Goal: Information Seeking & Learning: Stay updated

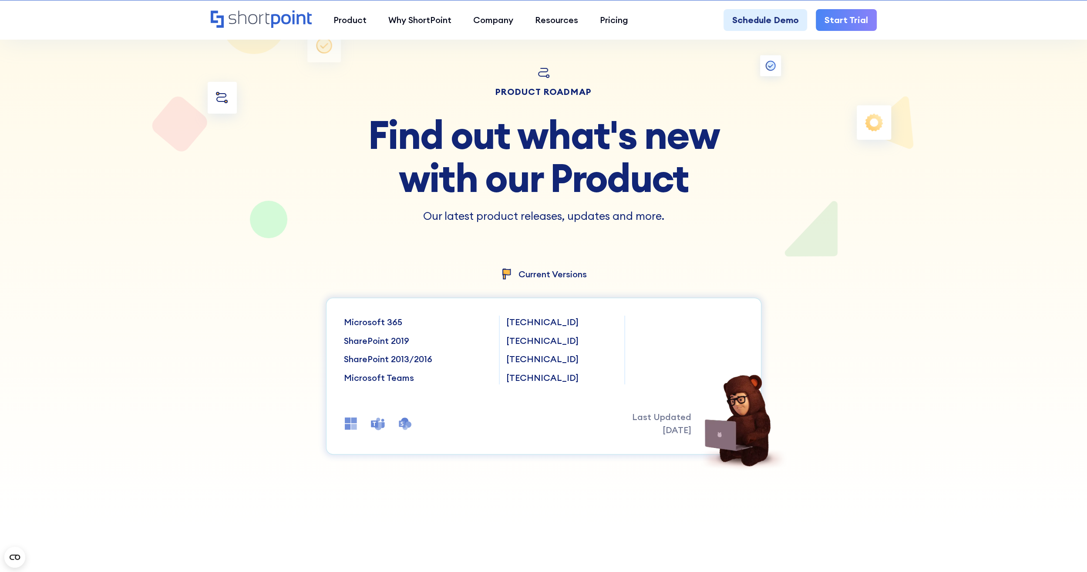
scroll to position [87, 0]
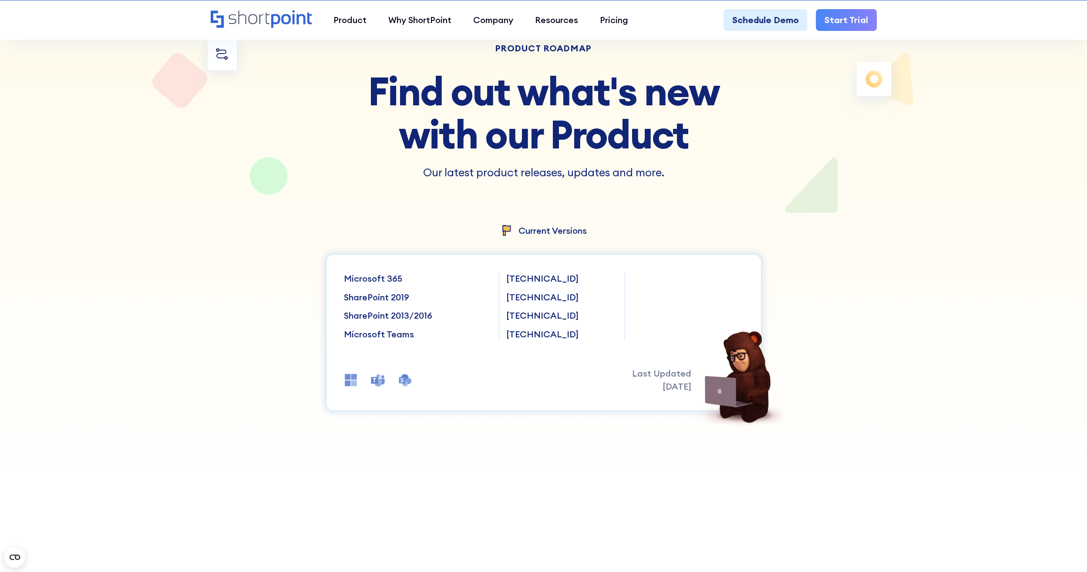
click at [519, 282] on p "[TECHNICAL_ID]" at bounding box center [561, 278] width 111 height 13
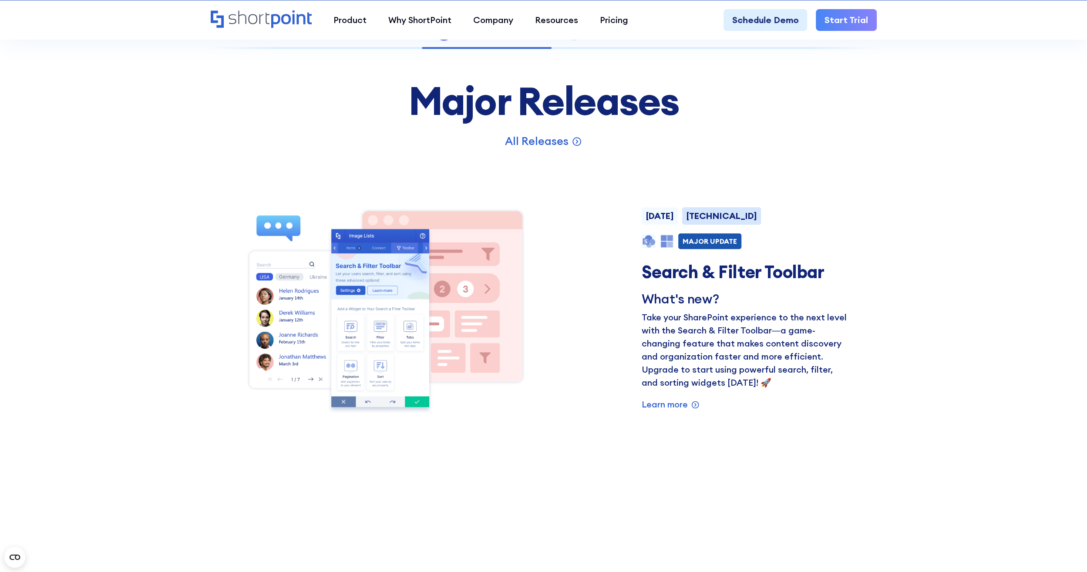
scroll to position [435, 0]
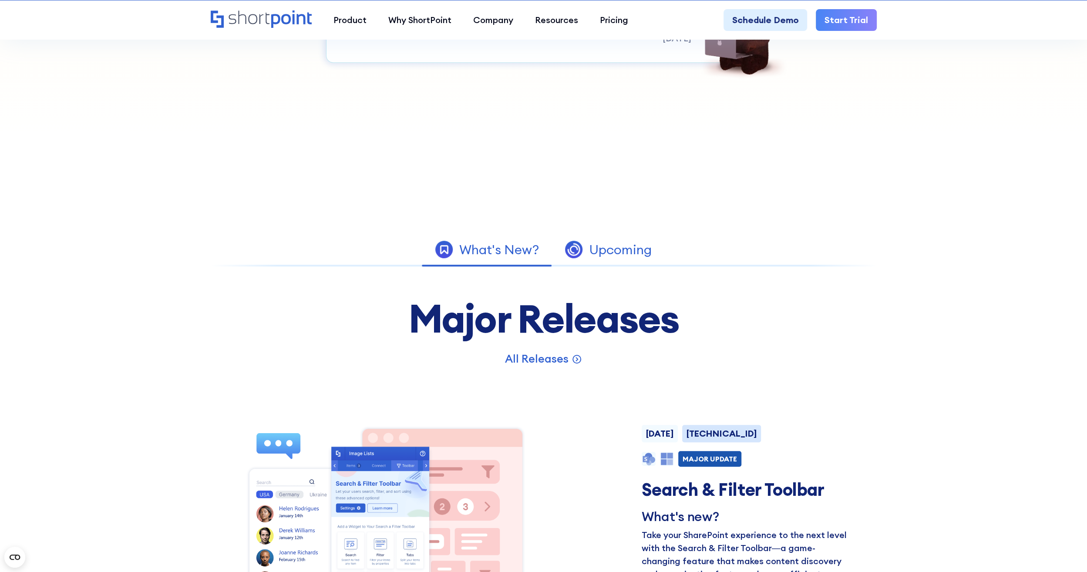
click at [589, 253] on div "Upcoming" at bounding box center [620, 249] width 63 height 13
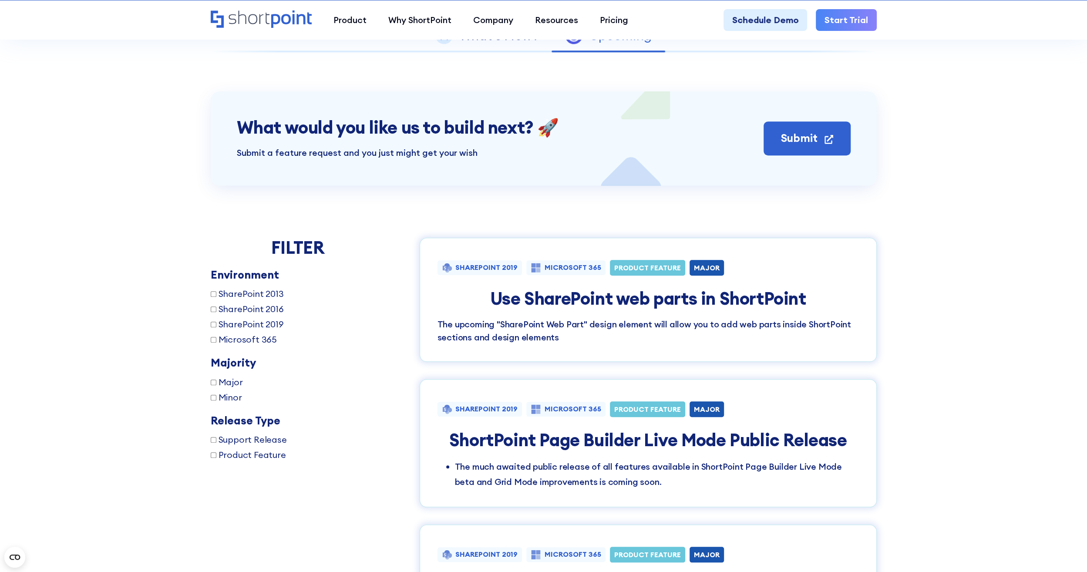
scroll to position [697, 0]
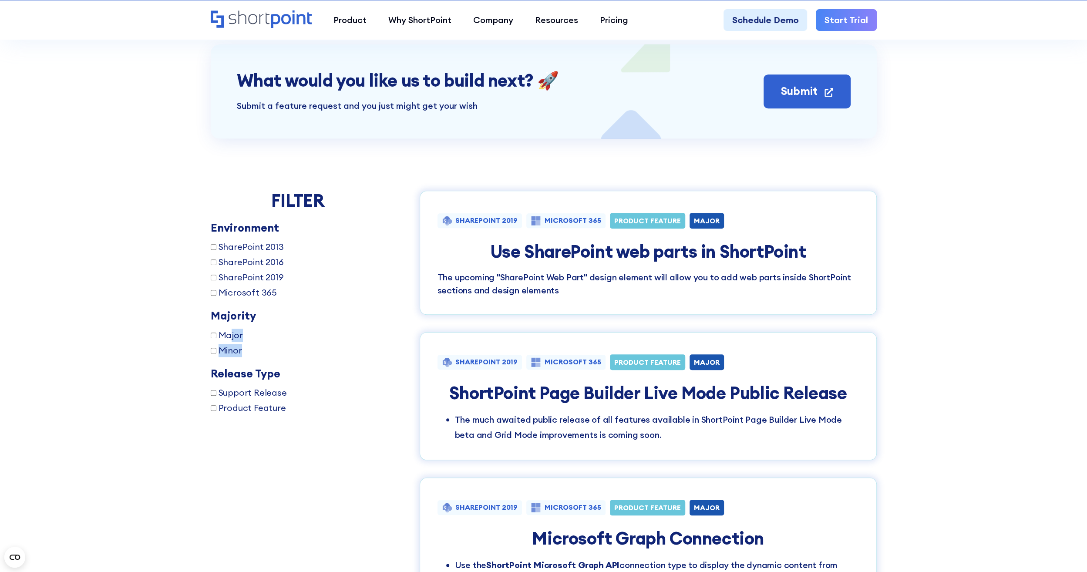
drag, startPoint x: 232, startPoint y: 334, endPoint x: 381, endPoint y: 346, distance: 149.9
click at [381, 346] on div "Major Minor" at bounding box center [298, 343] width 174 height 28
drag, startPoint x: 381, startPoint y: 346, endPoint x: 321, endPoint y: 512, distance: 176.2
click at [321, 512] on div "FILTER Environment SharePoint 2013 SharePoint 2016 SharePoint 2019 Microsoft 36…" at bounding box center [544, 582] width 666 height 782
click at [274, 405] on span "Product Feature" at bounding box center [252, 407] width 67 height 13
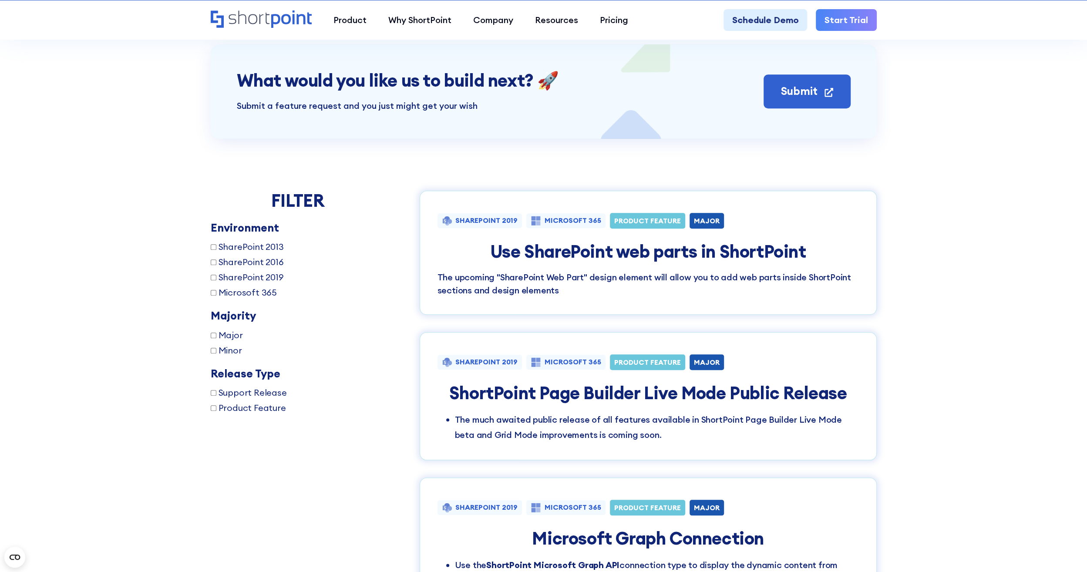
click at [216, 405] on input "Product Feature" at bounding box center [214, 408] width 6 height 6
checkbox input "true"
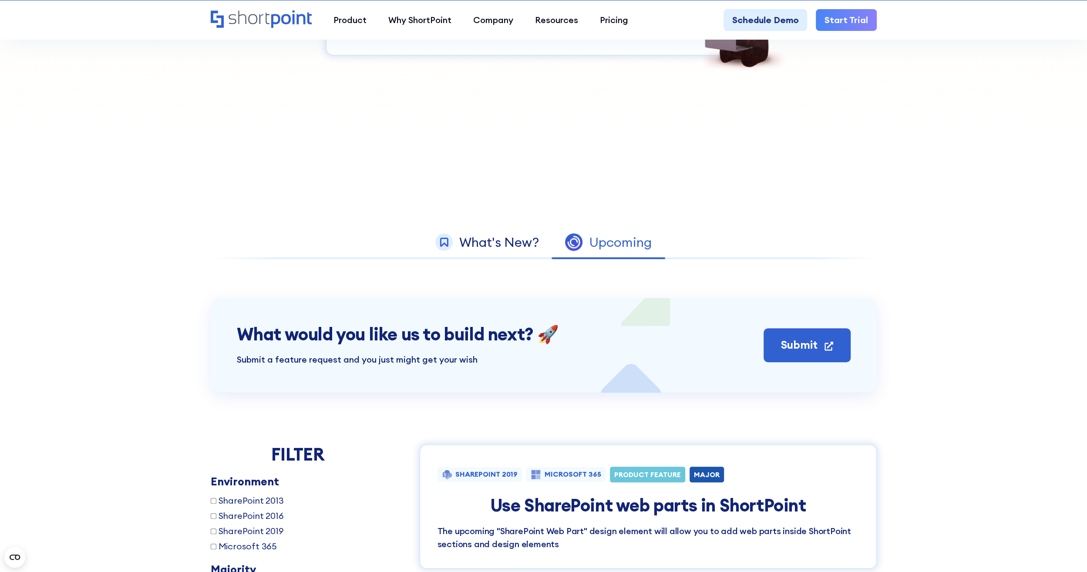
scroll to position [617, 0]
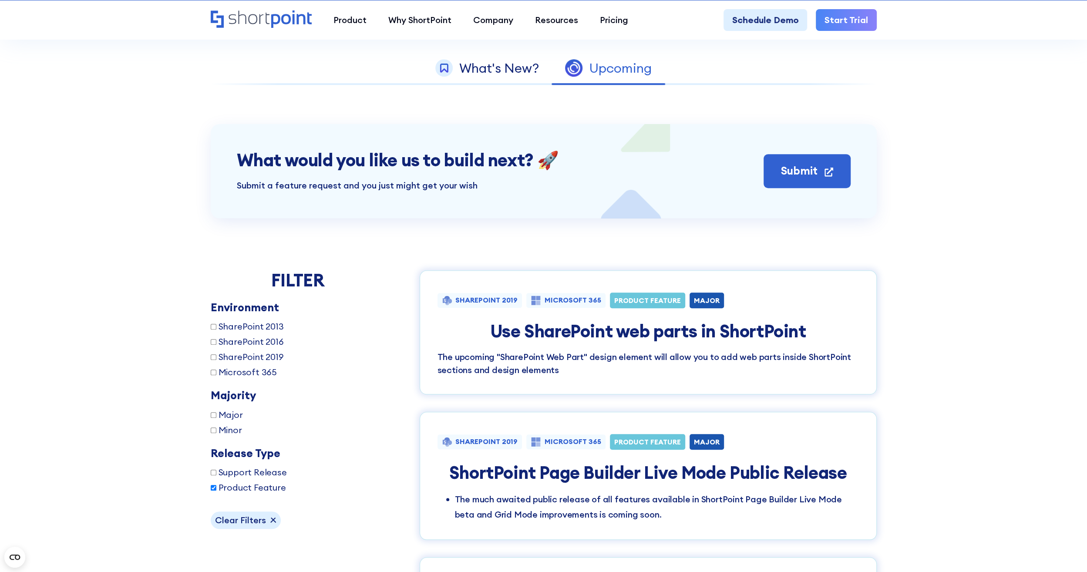
click at [581, 341] on h4 "Use SharePoint web parts in ShortPoint" at bounding box center [648, 331] width 421 height 20
click at [727, 328] on h4 "Use SharePoint web parts in ShortPoint" at bounding box center [648, 331] width 421 height 20
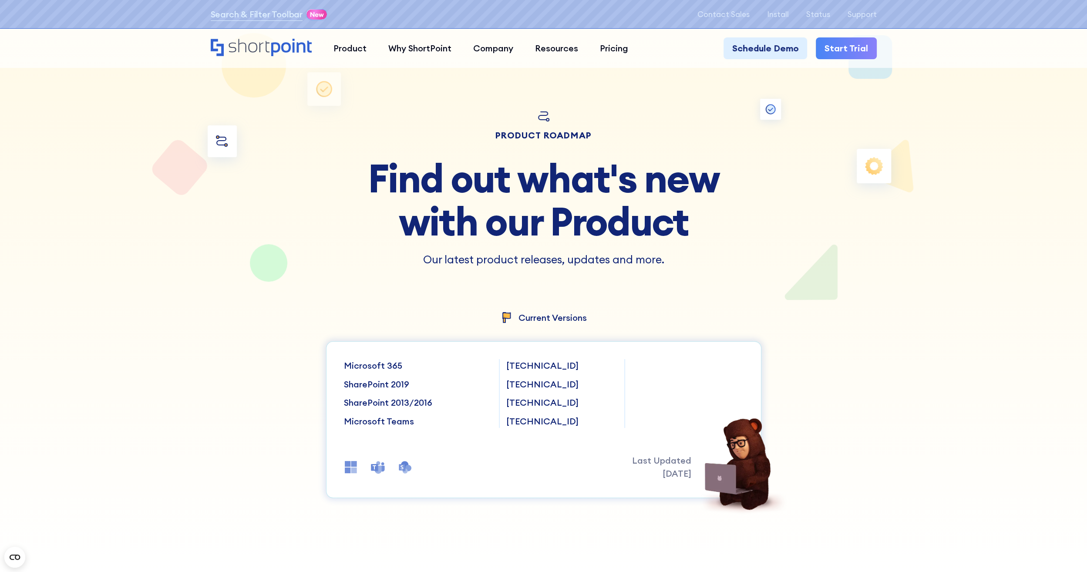
scroll to position [0, 0]
